Goal: Navigation & Orientation: Go to known website

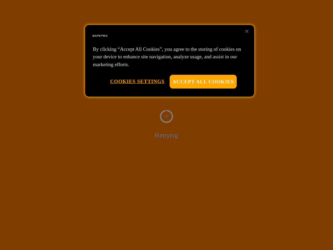
click at [166, 125] on div at bounding box center [166, 125] width 333 height 250
click at [203, 81] on button "Accept All Cookies" at bounding box center [203, 82] width 67 height 14
click at [137, 81] on button "Cookies Settings" at bounding box center [137, 81] width 54 height 13
click at [247, 31] on div at bounding box center [166, 125] width 333 height 250
